Goal: Task Accomplishment & Management: Complete application form

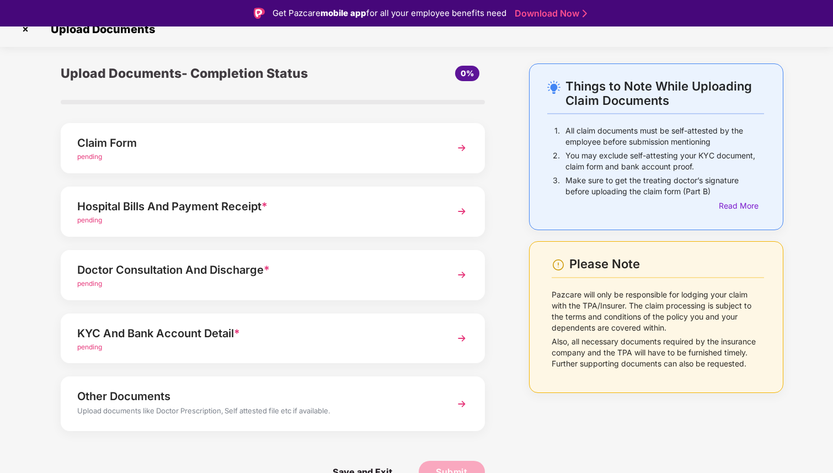
scroll to position [26, 0]
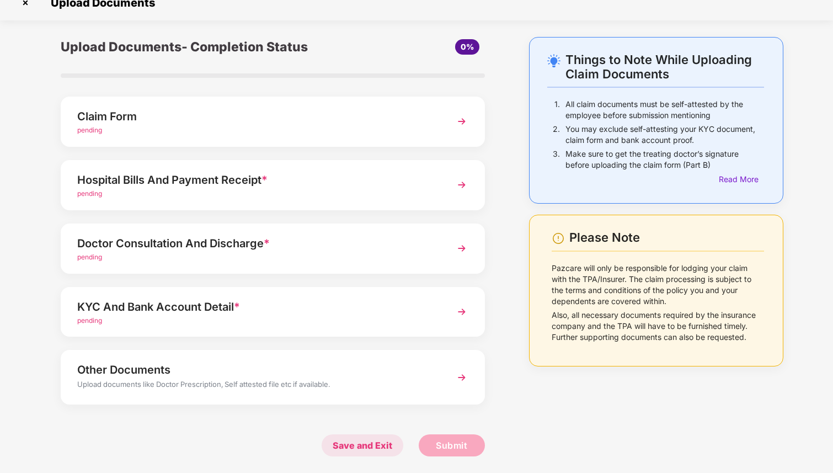
click at [339, 445] on span "Save and Exit" at bounding box center [363, 445] width 82 height 22
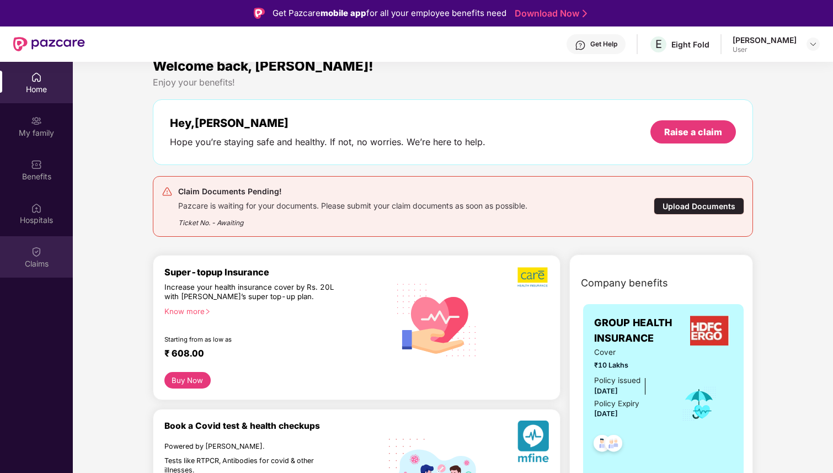
click at [36, 249] on img at bounding box center [36, 251] width 11 height 11
